Goal: Entertainment & Leisure: Consume media (video, audio)

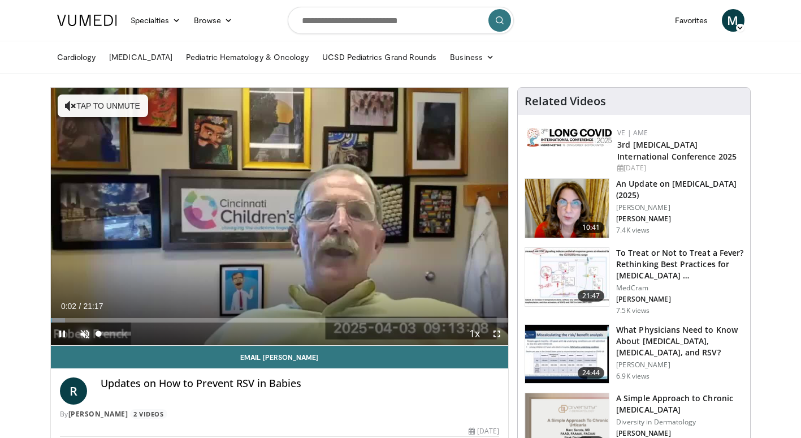
click at [87, 335] on span "Video Player" at bounding box center [85, 333] width 23 height 23
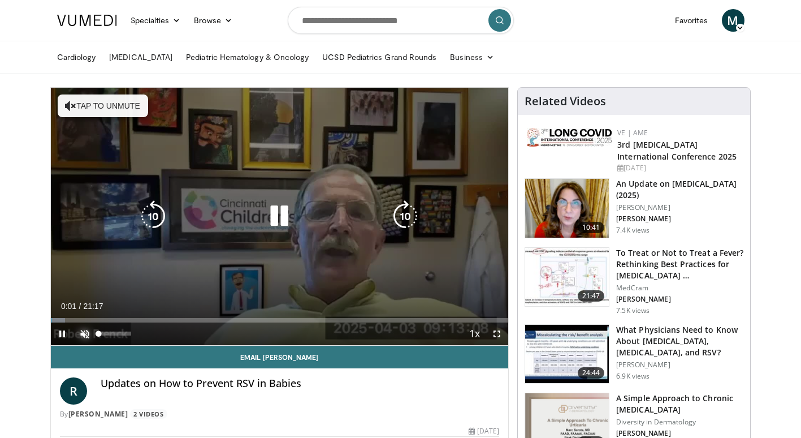
click at [83, 332] on span "Video Player" at bounding box center [85, 333] width 23 height 23
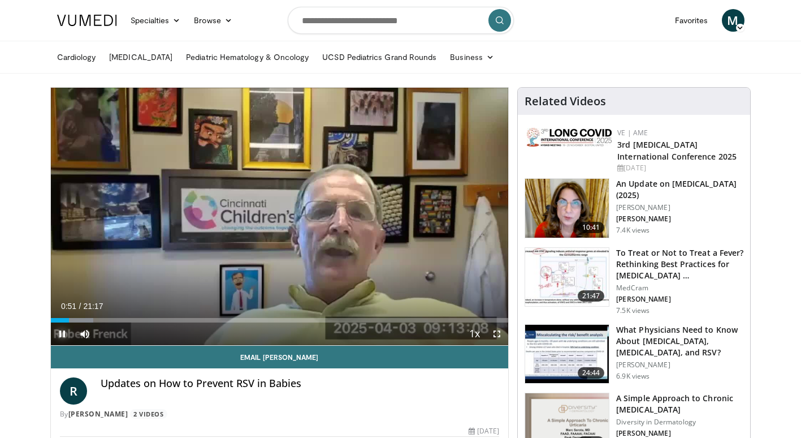
click at [56, 332] on span "Video Player" at bounding box center [62, 333] width 23 height 23
